Goal: Transaction & Acquisition: Book appointment/travel/reservation

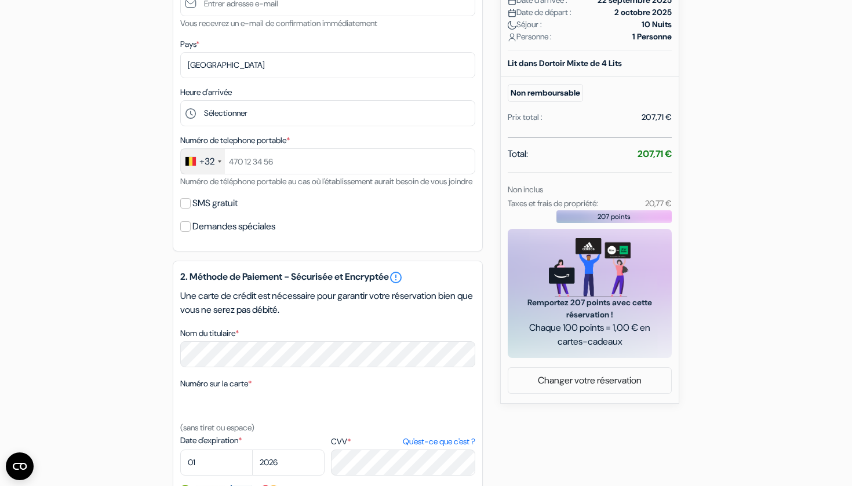
scroll to position [172, 0]
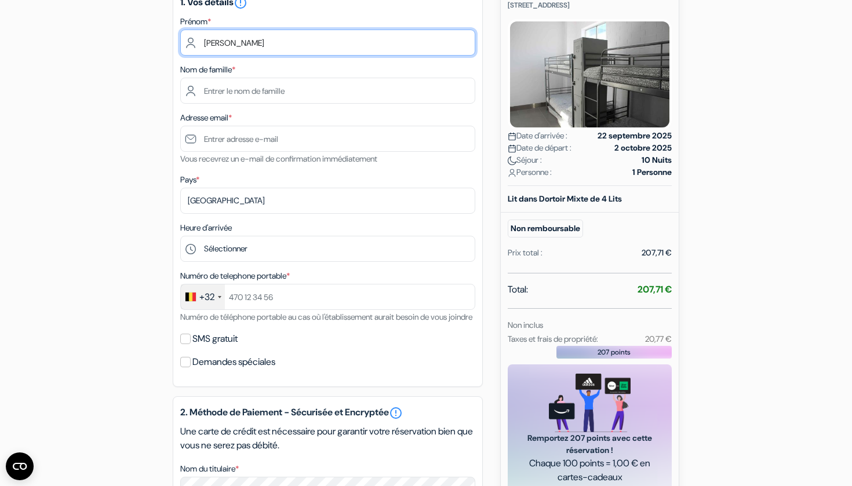
type input "paul"
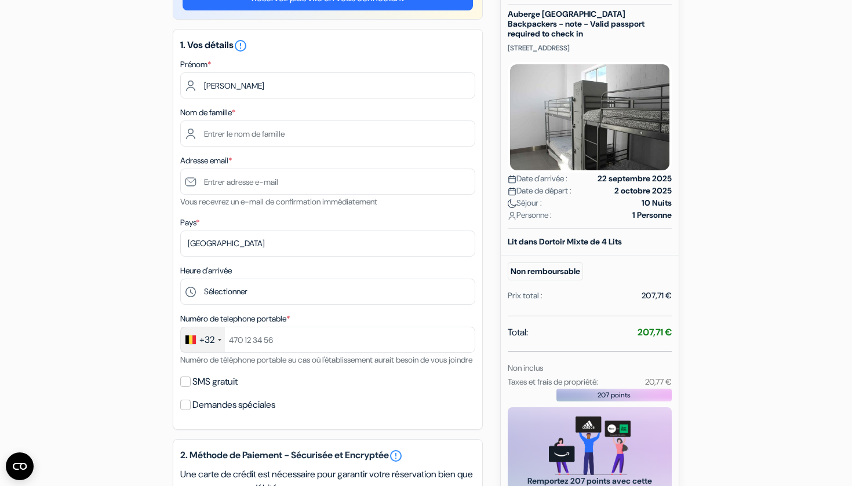
scroll to position [121, 0]
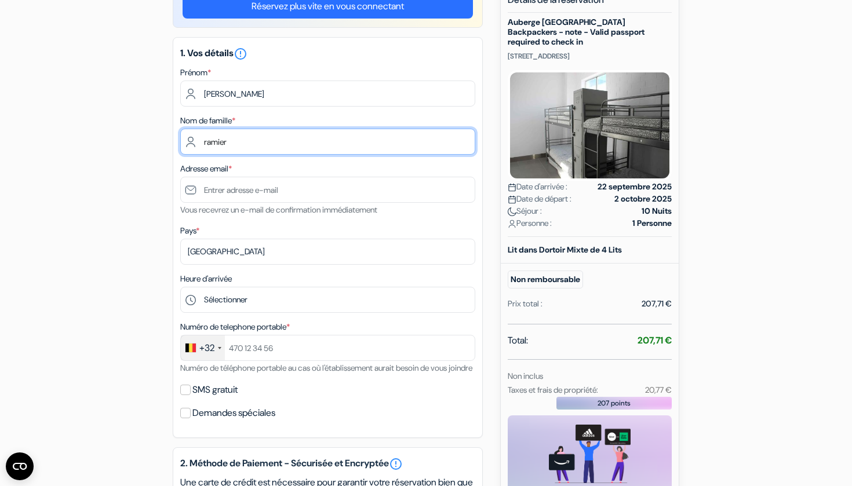
type input "ramiere"
type input "Ramiere"
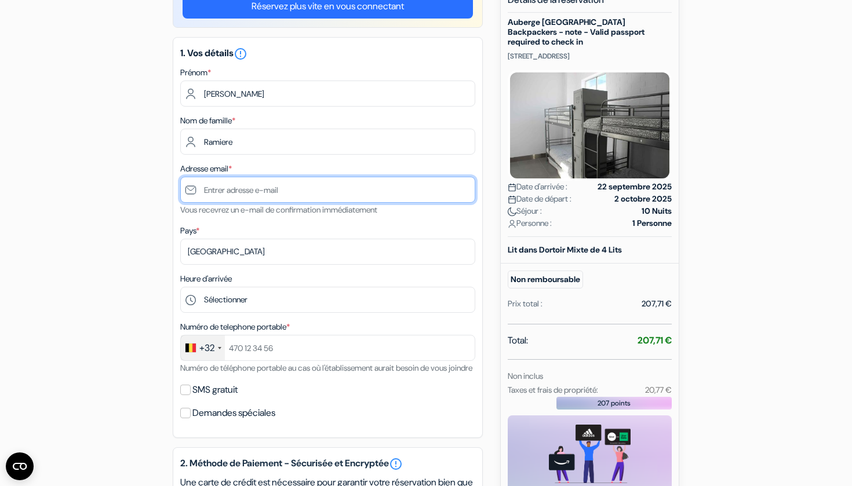
type input "[EMAIL_ADDRESS][DOMAIN_NAME]"
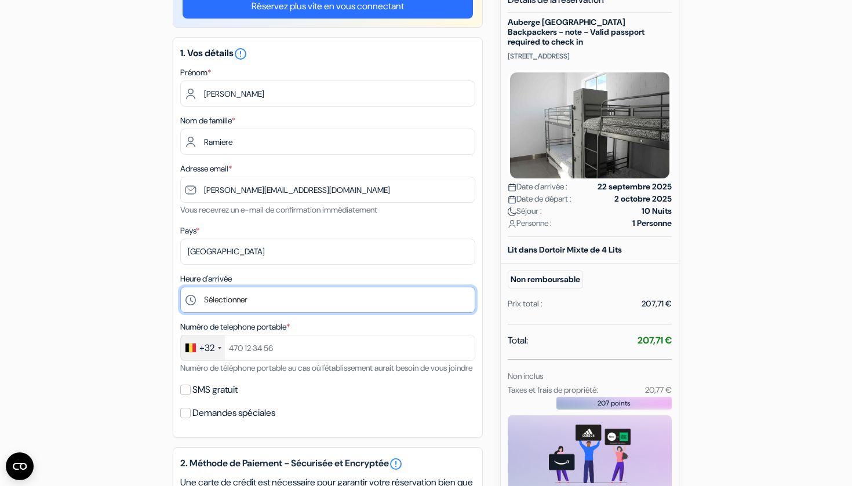
select select "17"
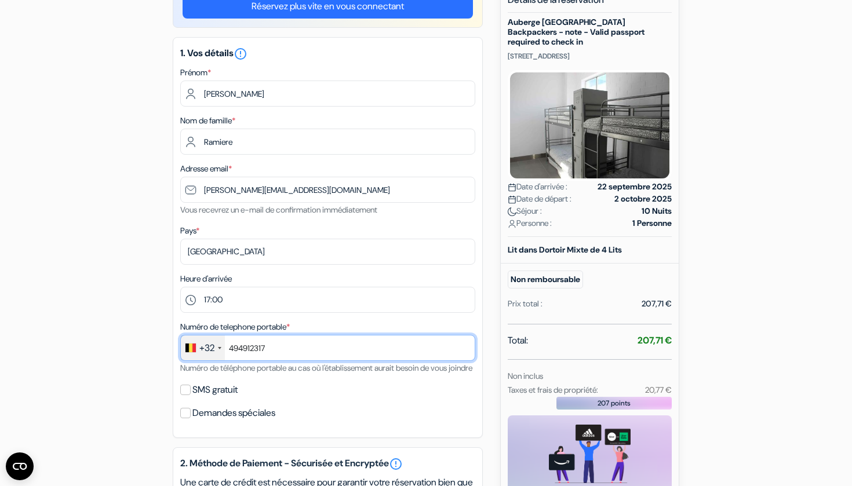
type input "494912317"
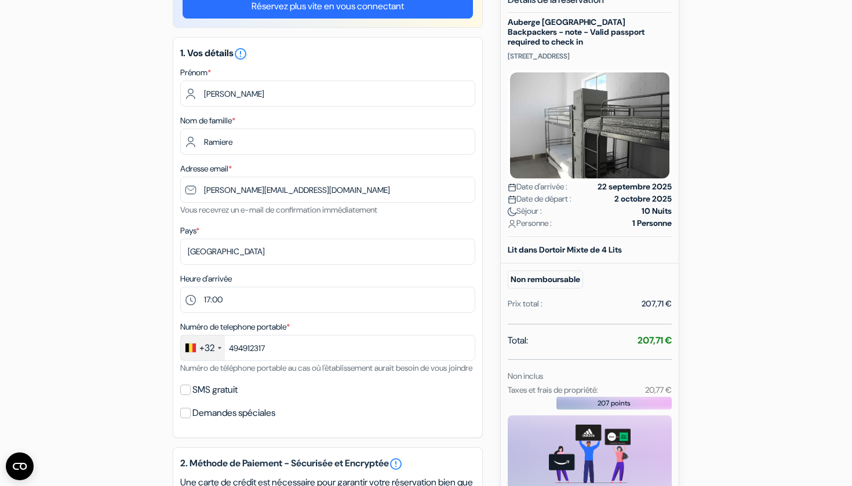
click at [163, 390] on div "add_box Auberge Perth City Backpackers - note - Valid passport required to chec…" at bounding box center [425, 431] width 765 height 895
click at [185, 395] on input "SMS gratuit" at bounding box center [185, 390] width 10 height 10
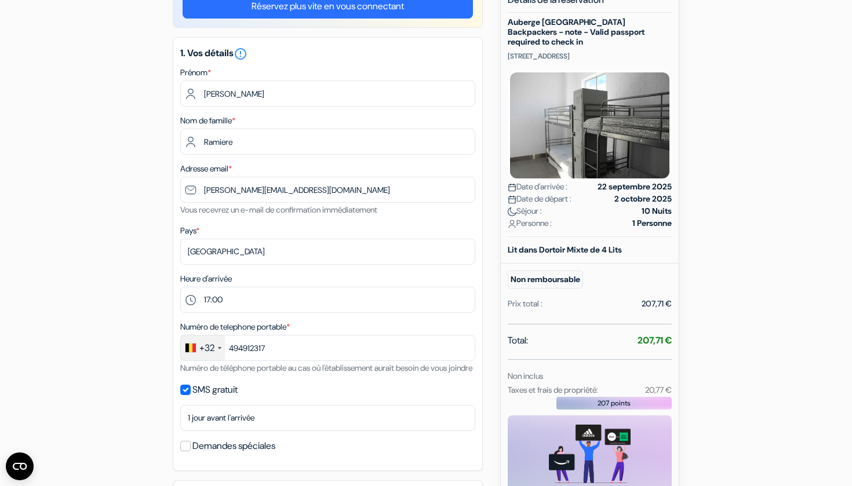
click at [186, 395] on input "SMS gratuit" at bounding box center [185, 390] width 10 height 10
checkbox input "false"
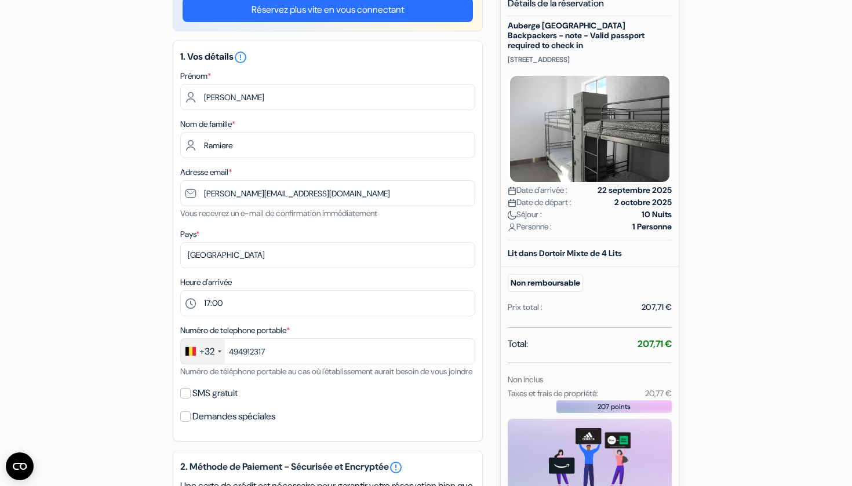
scroll to position [111, 0]
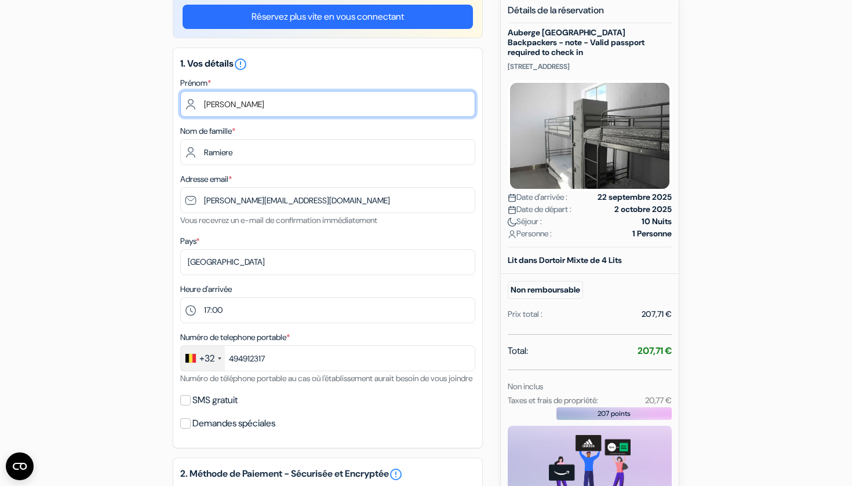
click at [207, 104] on input "paul" at bounding box center [327, 104] width 295 height 26
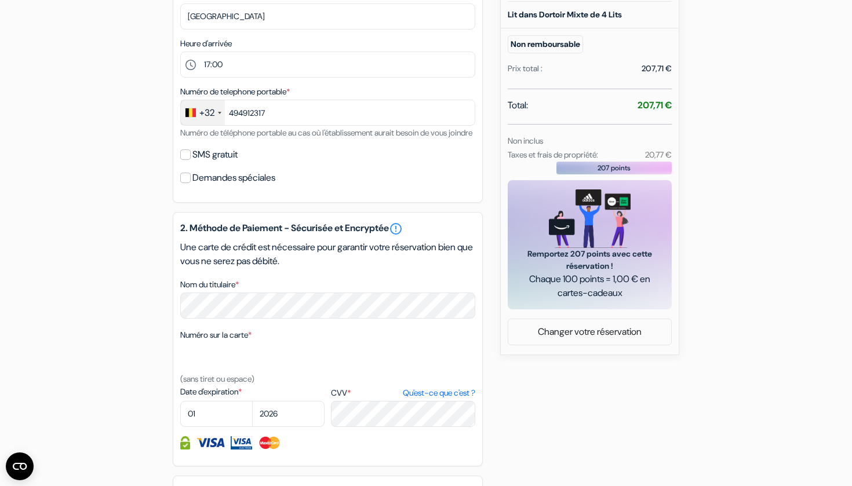
scroll to position [386, 0]
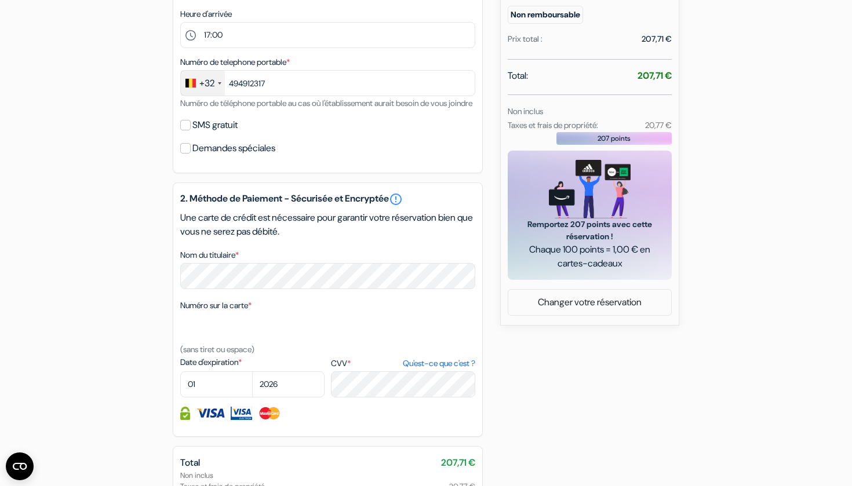
type input "Paul"
select select "05"
select select "2030"
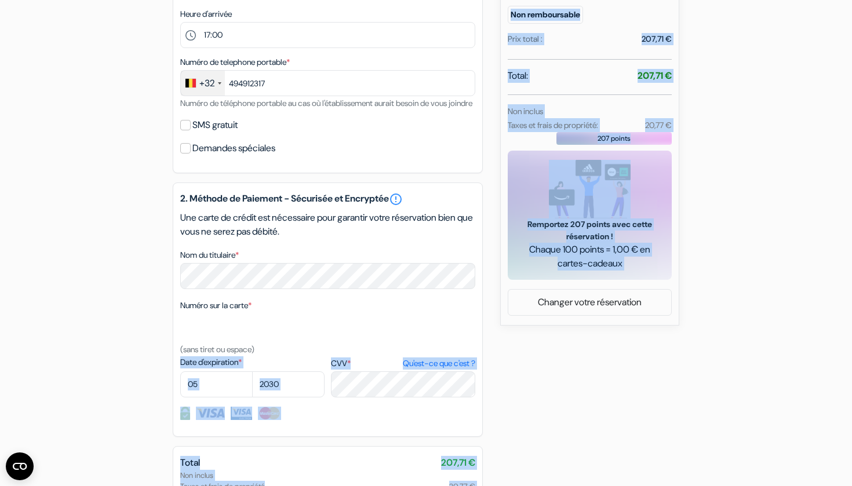
click at [537, 358] on div "add_box Auberge Perth City Backpackers - note - Valid passport required to chec…" at bounding box center [425, 167] width 765 height 895
click at [651, 378] on div "add_box Auberge Perth City Backpackers - note - Valid passport required to chec…" at bounding box center [425, 167] width 765 height 895
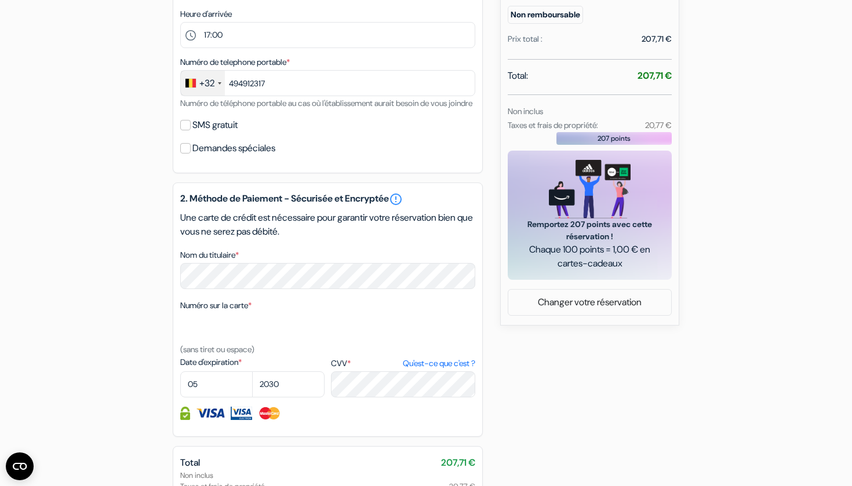
click at [538, 351] on div "add_box Auberge Perth City Backpackers - note - Valid passport required to chec…" at bounding box center [425, 167] width 765 height 895
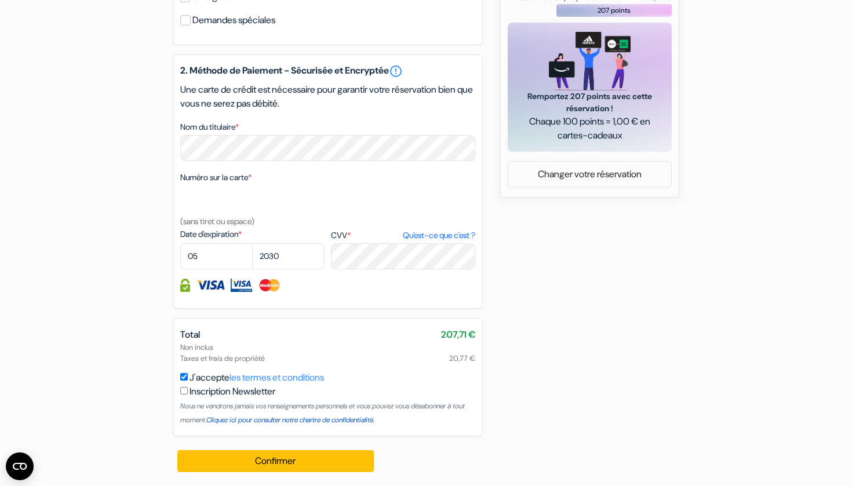
scroll to position [528, 0]
click at [291, 461] on button "Confirmer Loading..." at bounding box center [275, 461] width 196 height 22
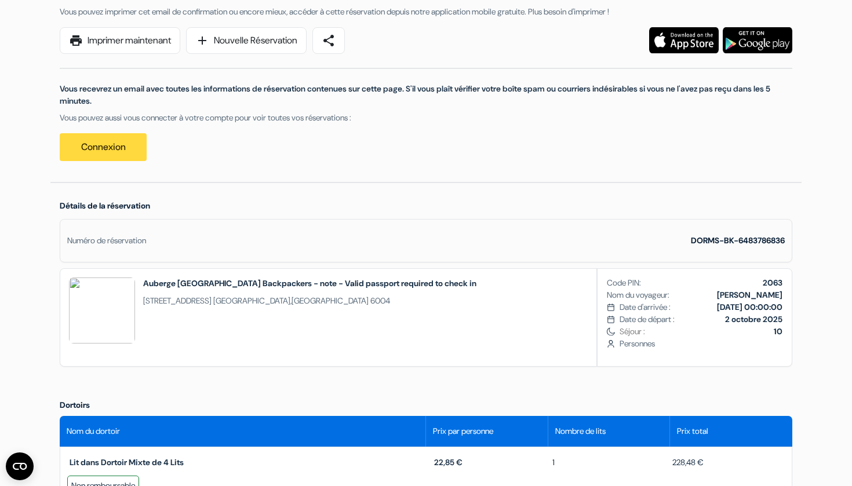
scroll to position [160, 0]
